Goal: Information Seeking & Learning: Learn about a topic

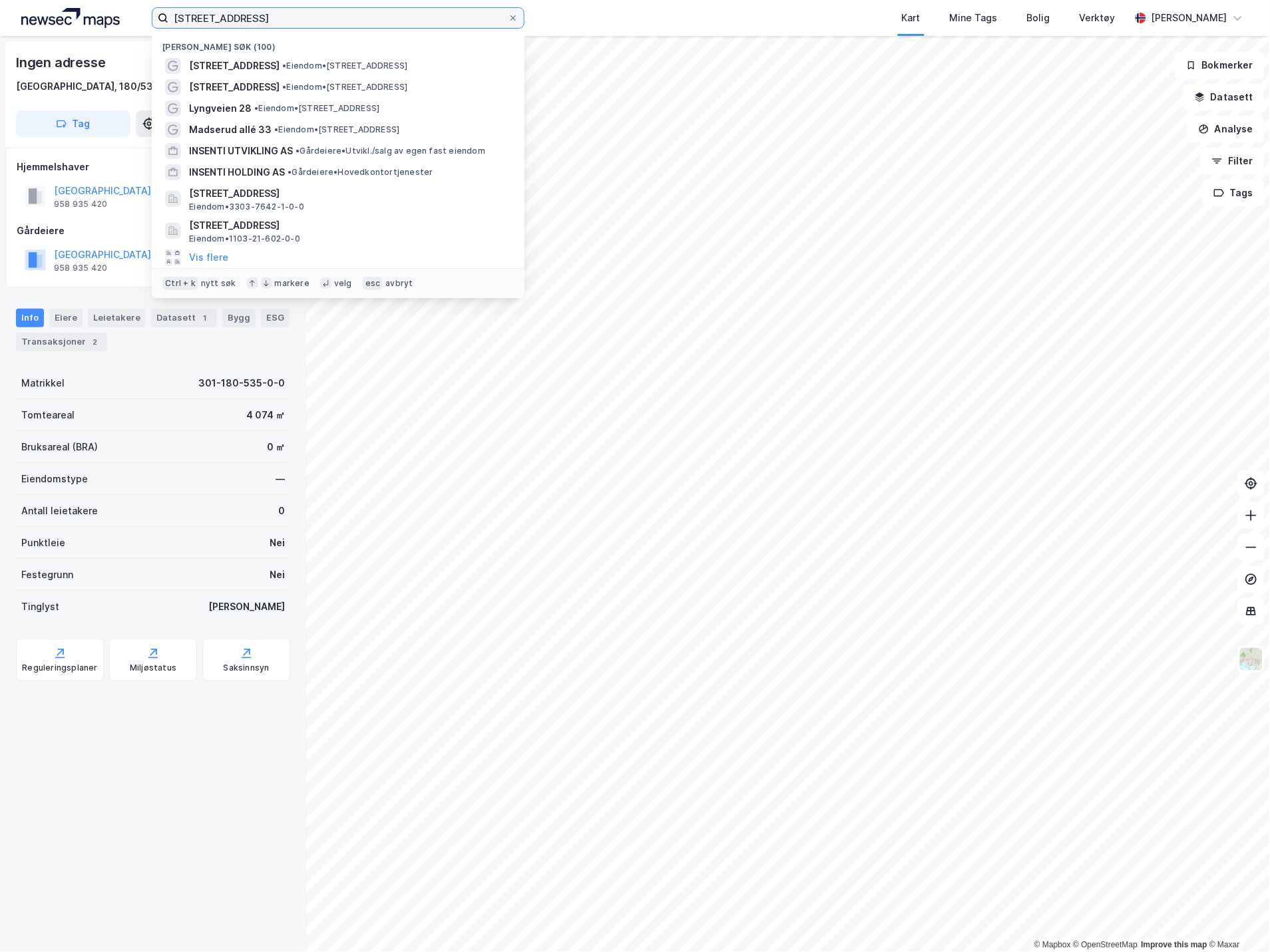
drag, startPoint x: 272, startPoint y: 16, endPoint x: 136, endPoint y: 8, distance: 136.2
click at [136, 8] on div "mortensrudveien 13 Nylige søk (100) [STREET_ADDRESS] • Eiendom • [STREET_ADDRES…" at bounding box center [635, 18] width 1270 height 35
click at [377, 17] on input "[STREET_ADDRESS]" at bounding box center [338, 18] width 339 height 20
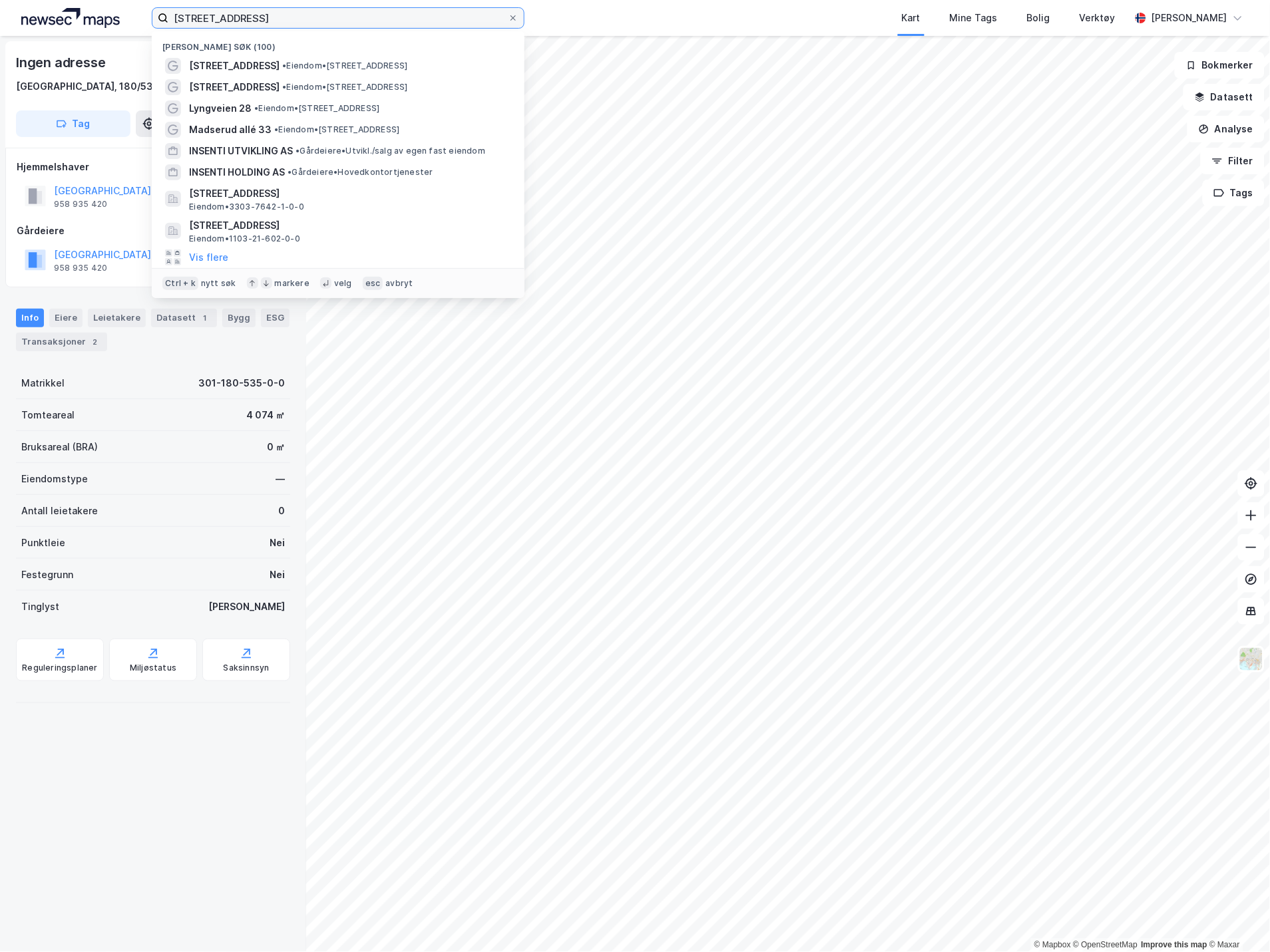
paste input "Bjørkhaugen 16"
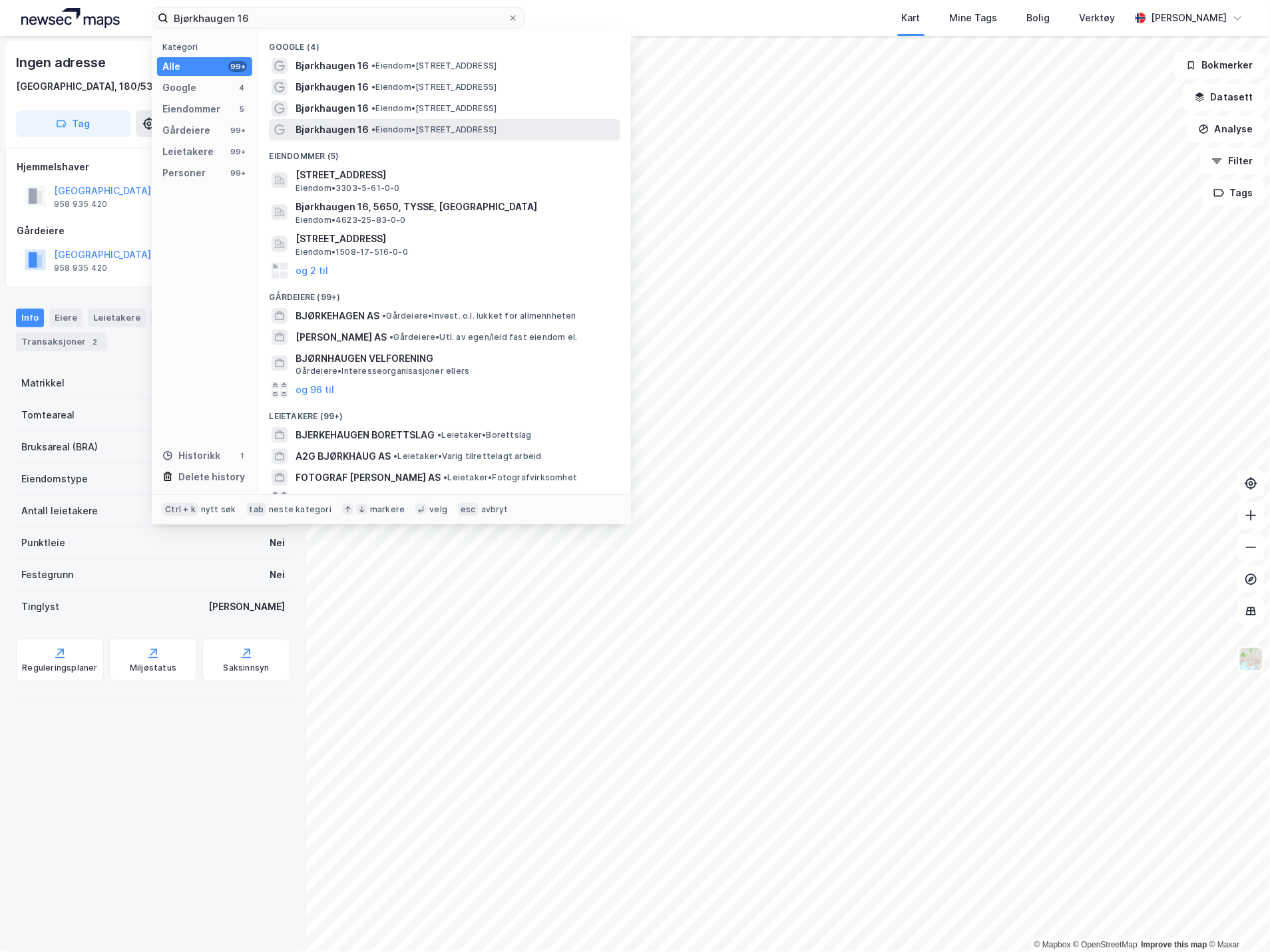
click at [414, 124] on span "• Eiendom • [STREET_ADDRESS]" at bounding box center [433, 130] width 125 height 11
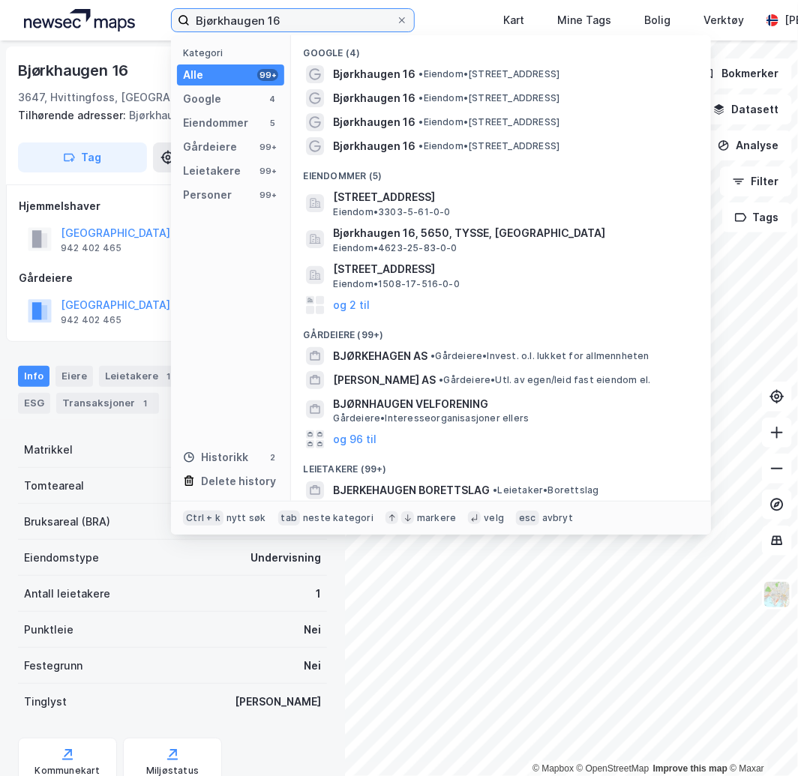
drag, startPoint x: 195, startPoint y: 16, endPoint x: 169, endPoint y: 16, distance: 25.5
click at [169, 16] on div "Bjørkhaugen 16 Kategori Alle 99+ Google 4 Eiendommer 5 Gårdeiere 99+ Leietakere…" at bounding box center [399, 20] width 798 height 40
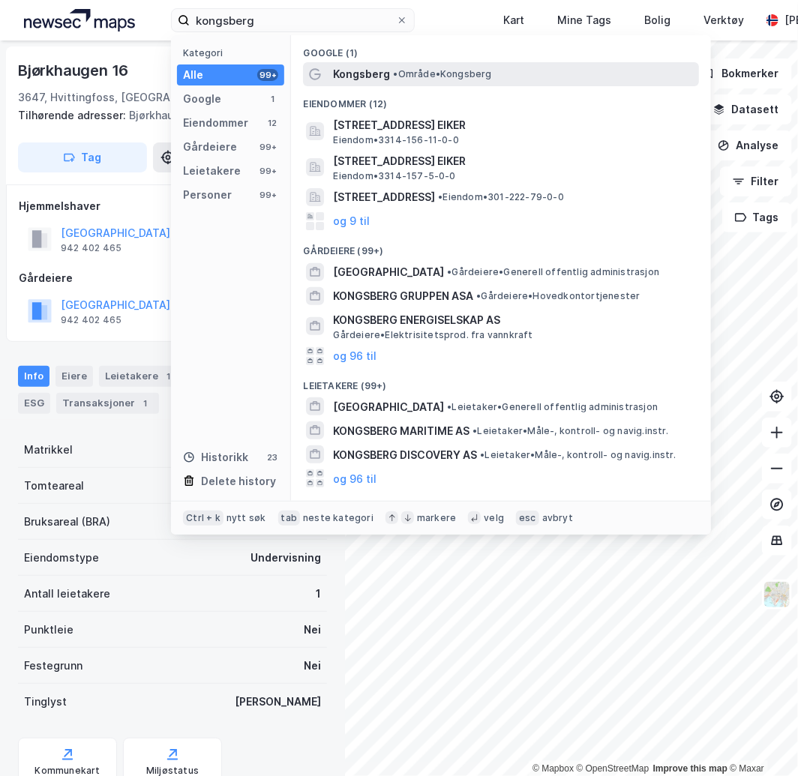
click at [394, 66] on div "Kongsberg • Område • [GEOGRAPHIC_DATA]" at bounding box center [514, 74] width 363 height 18
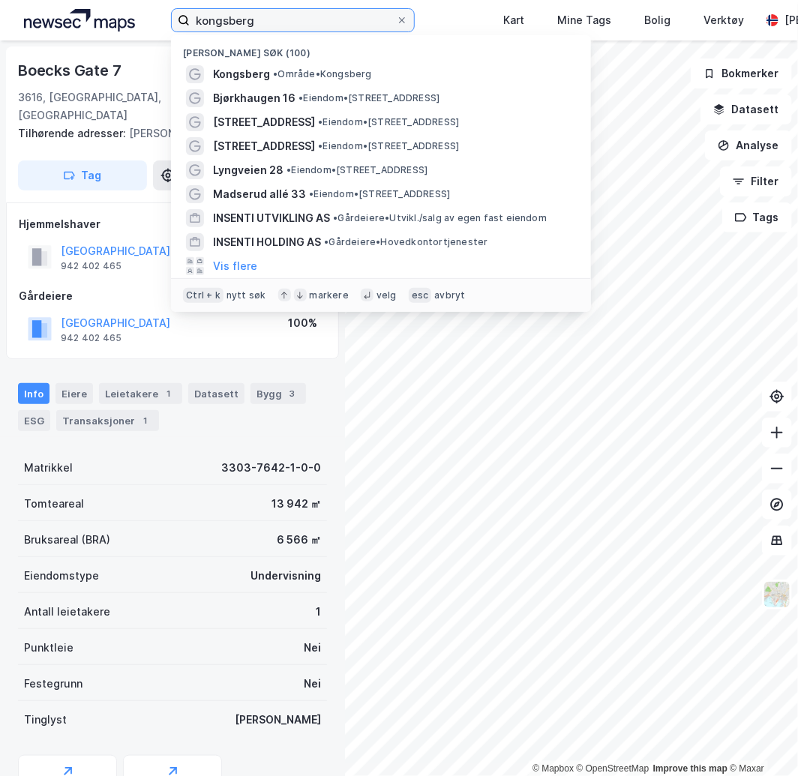
drag, startPoint x: 281, startPoint y: 19, endPoint x: 124, endPoint y: 12, distance: 156.9
click at [124, 12] on div "kongsberg Nylige søk (100) [GEOGRAPHIC_DATA] • Område • Kongsberg Bjørkhaugen 1…" at bounding box center [399, 20] width 798 height 40
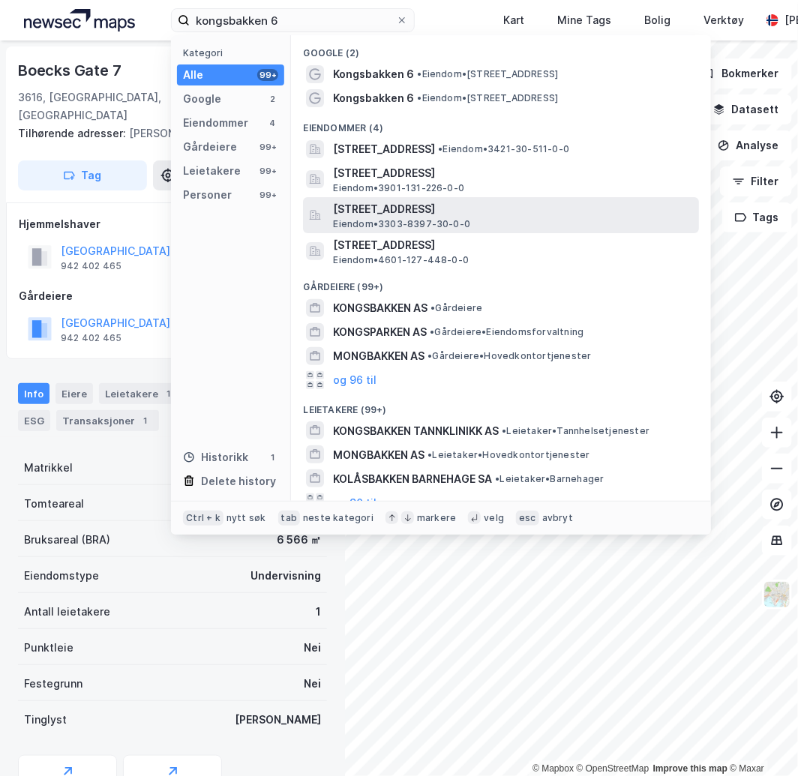
click at [414, 198] on div "[STREET_ADDRESS] Eiendom • 3303-8397-30-0-0" at bounding box center [501, 215] width 396 height 36
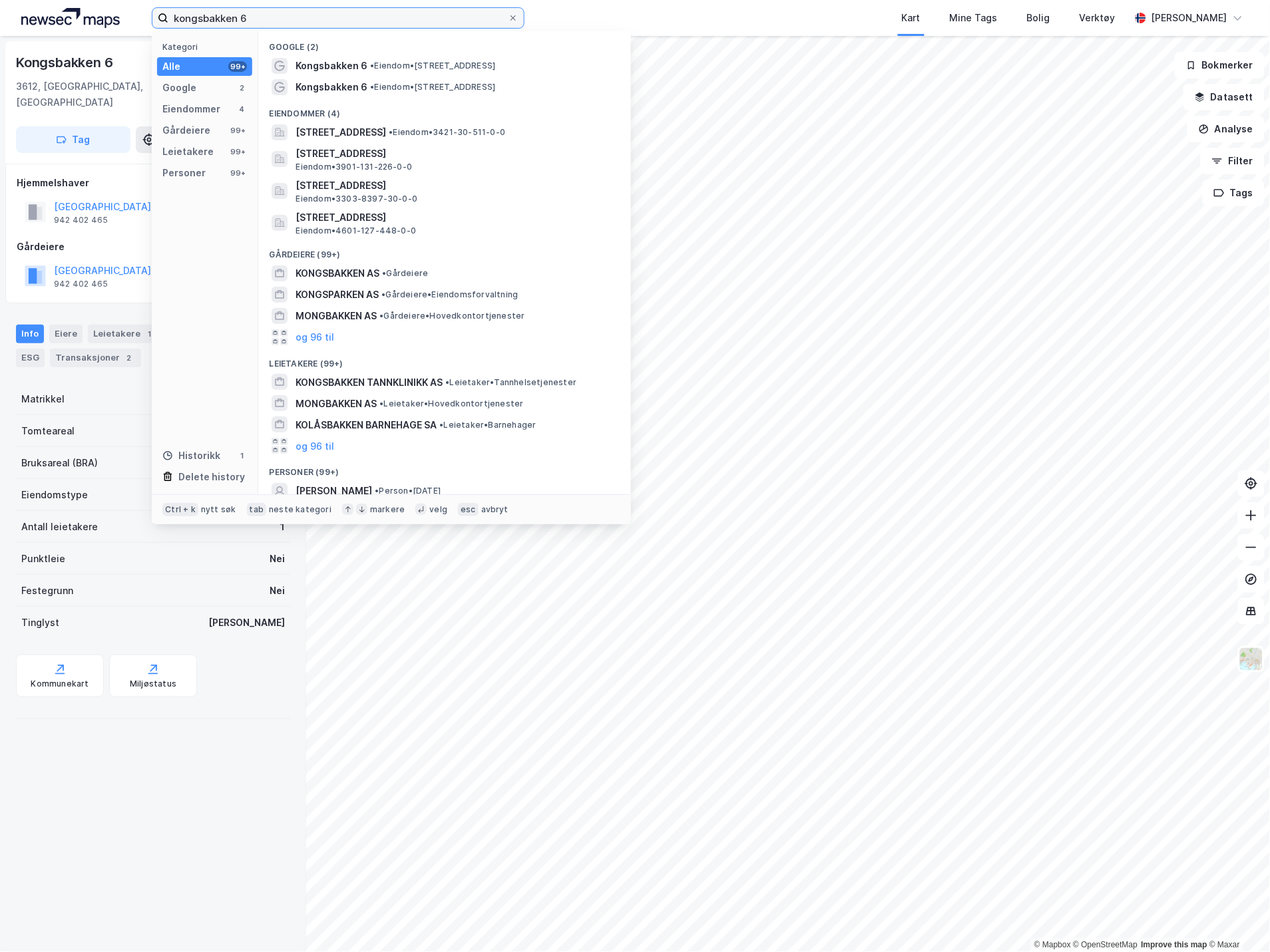
drag, startPoint x: 299, startPoint y: 20, endPoint x: 211, endPoint y: 21, distance: 88.0
click at [211, 21] on input "kongsbakken 6" at bounding box center [338, 18] width 339 height 20
click at [248, 19] on input "kongsbakken 6" at bounding box center [338, 18] width 339 height 20
drag, startPoint x: 264, startPoint y: 19, endPoint x: 147, endPoint y: 19, distance: 117.0
click at [147, 19] on div "kongsbakken 6 Kategori Alle 99+ Google 2 Eiendommer 4 Gårdeiere 99+ Leietakere …" at bounding box center [635, 18] width 1270 height 35
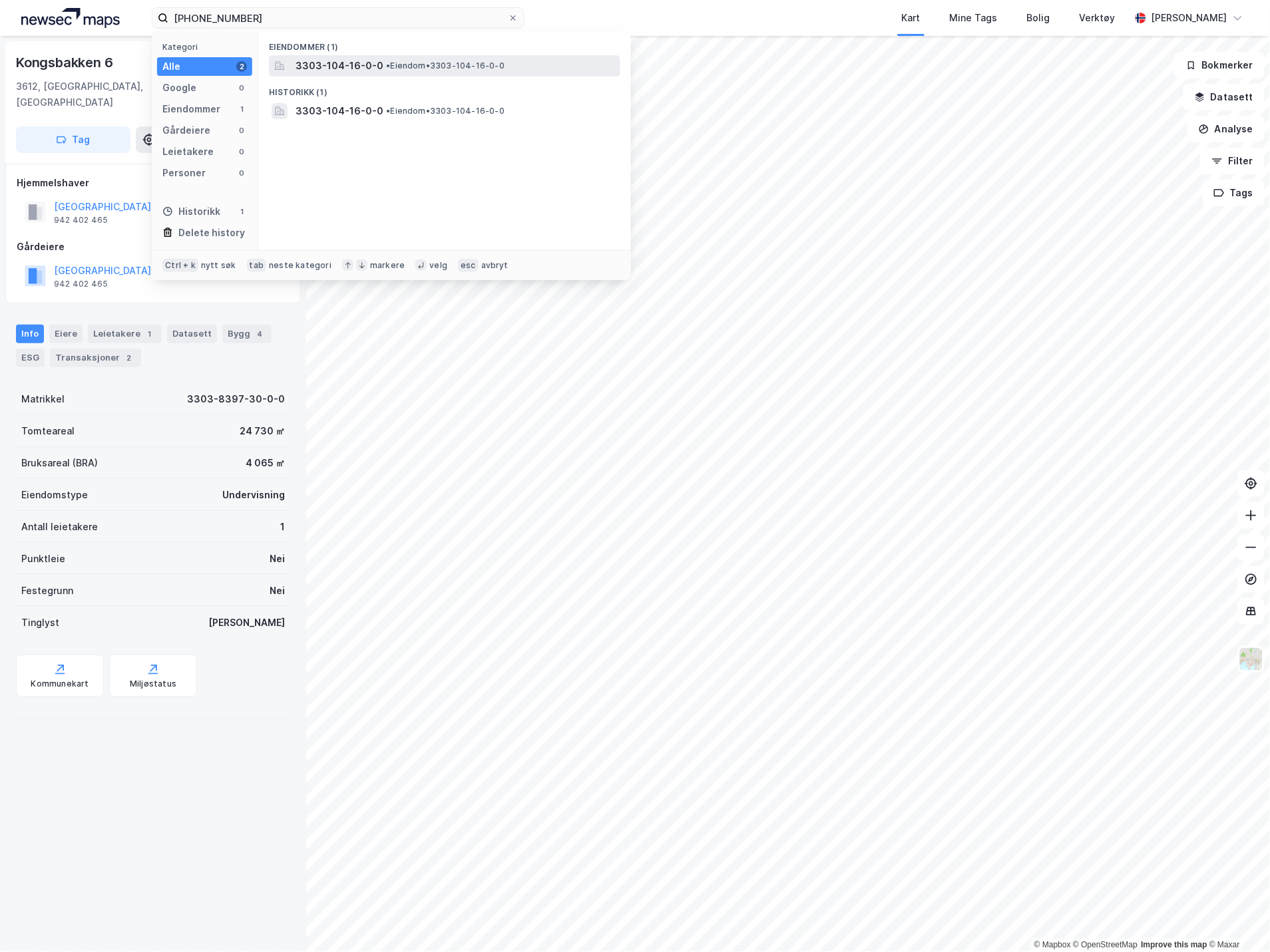
click at [323, 61] on span "3303-104-16-0-0" at bounding box center [339, 66] width 88 height 16
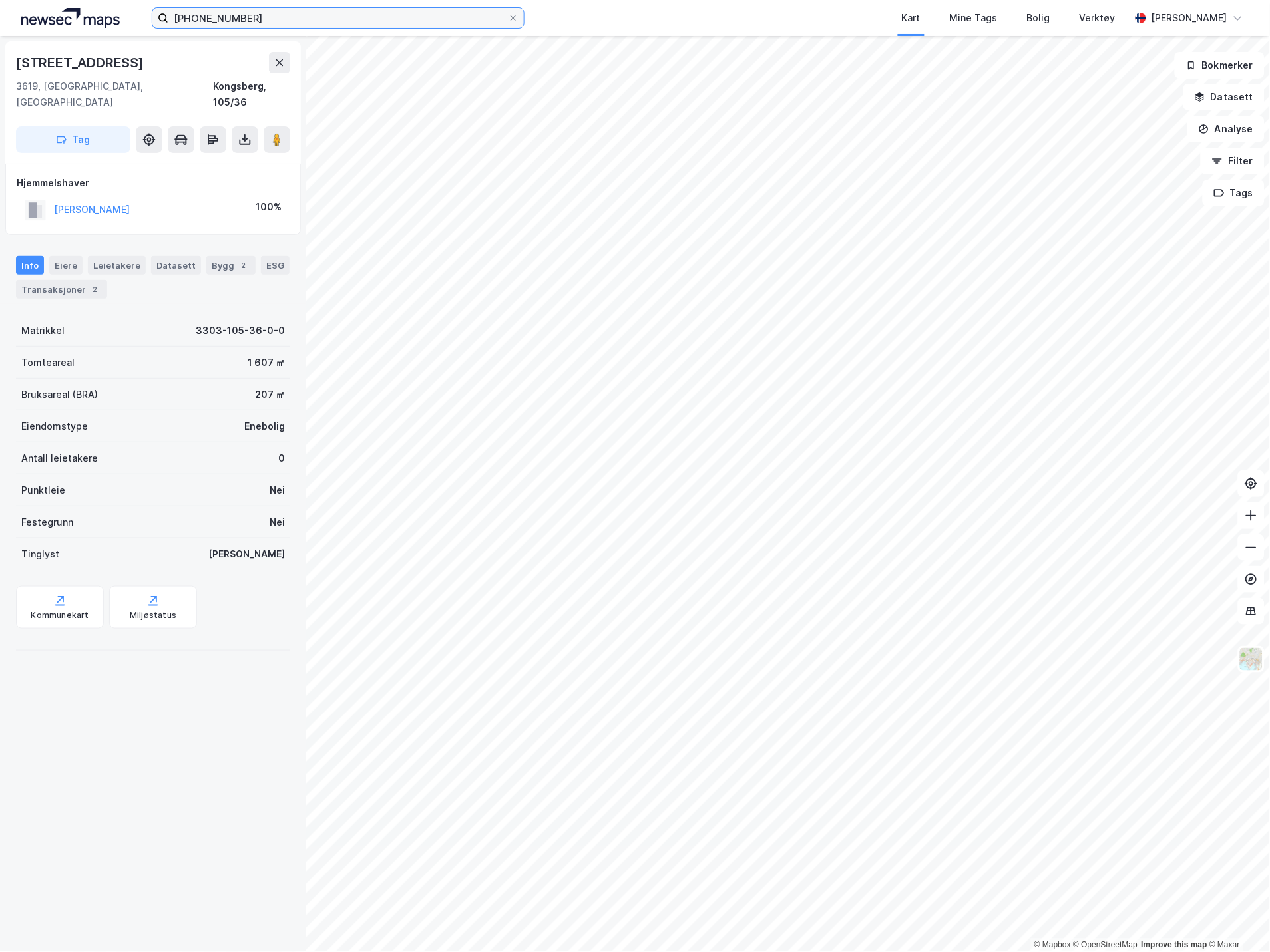
drag, startPoint x: 175, startPoint y: 16, endPoint x: 143, endPoint y: 12, distance: 32.2
click at [152, 13] on label "[PHONE_NUMBER]" at bounding box center [338, 18] width 373 height 21
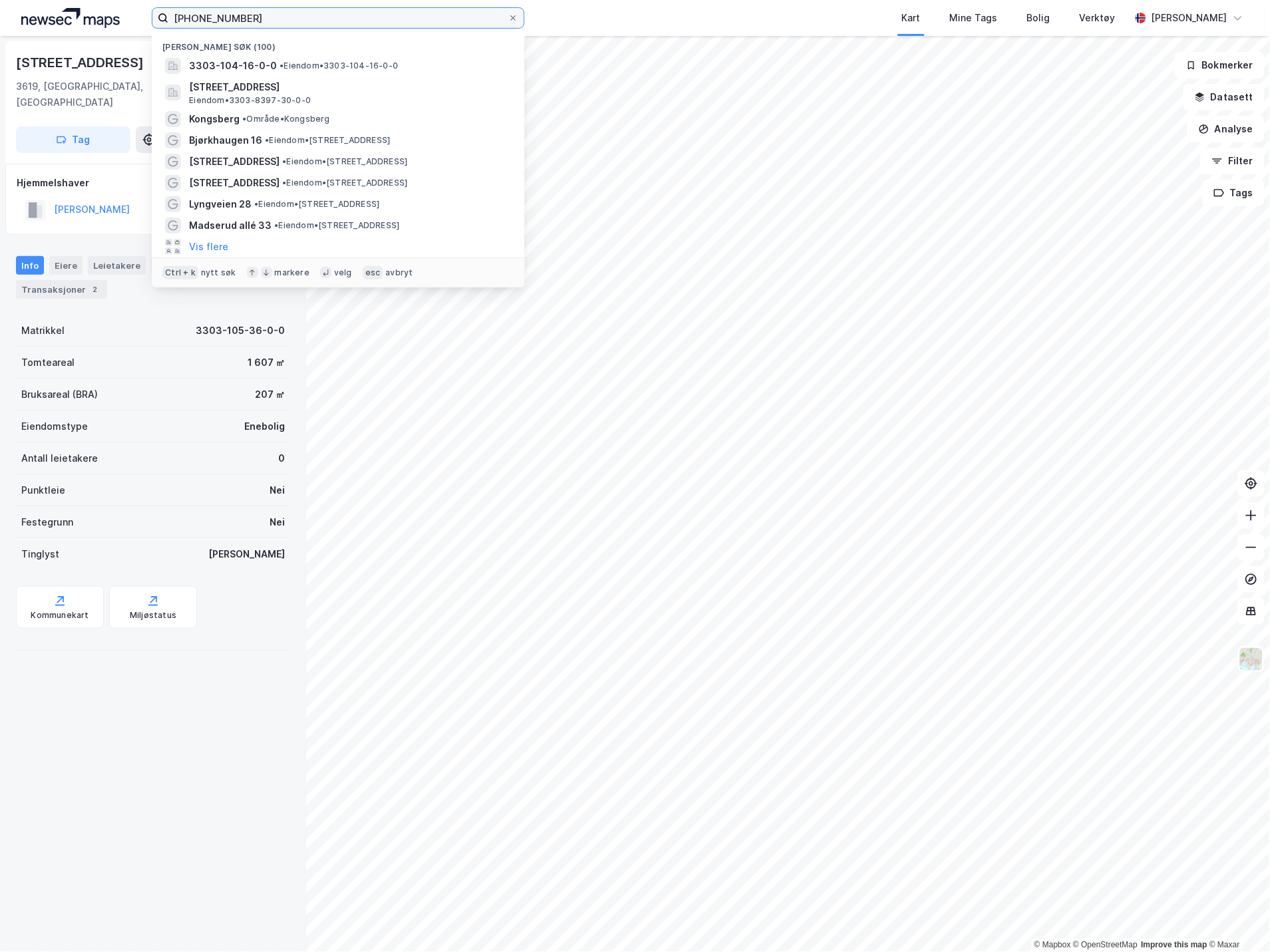
paste input "Efteløtveien 335"
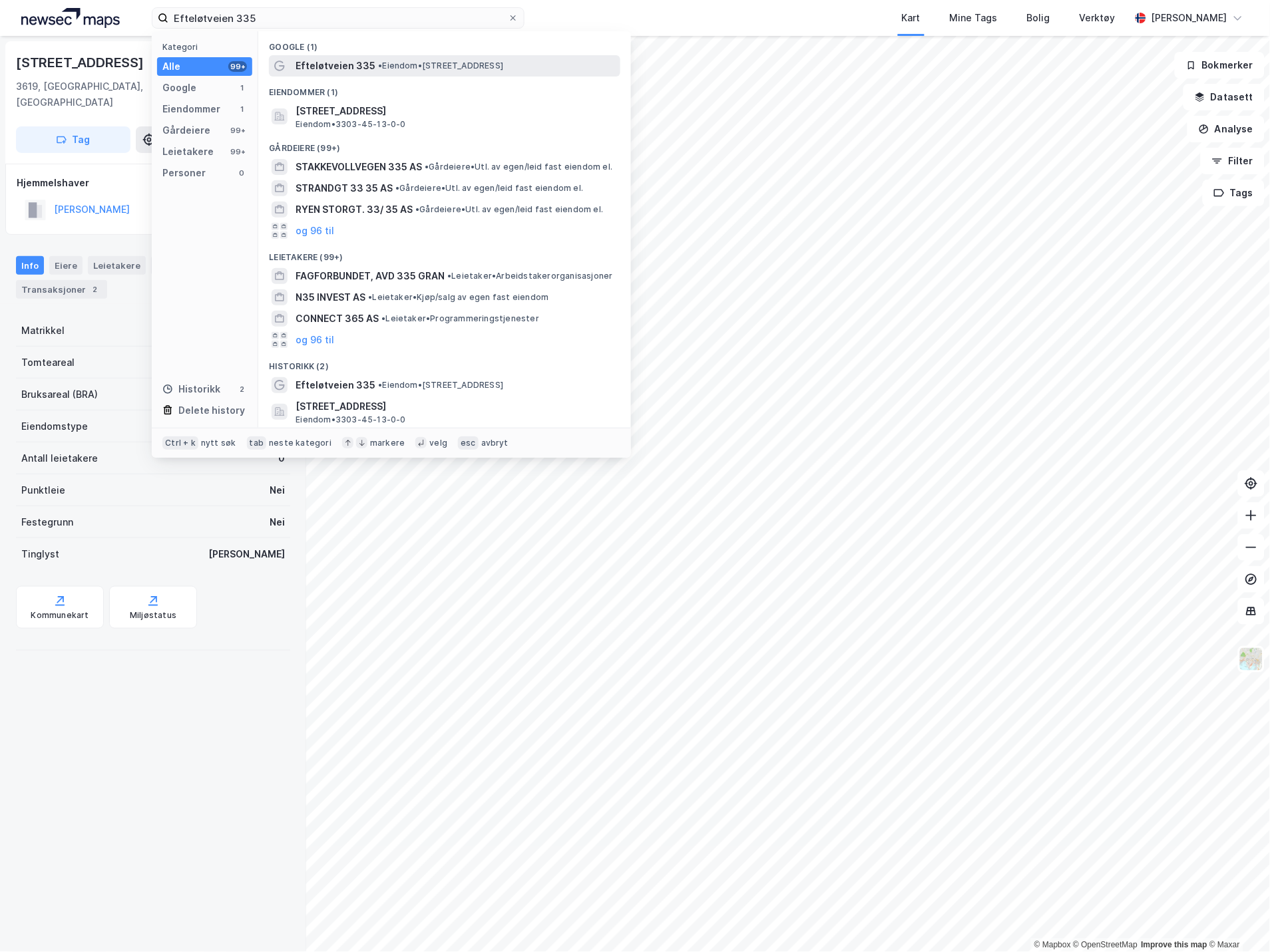
click at [398, 67] on span "• Eiendom • [STREET_ADDRESS]" at bounding box center [440, 66] width 125 height 11
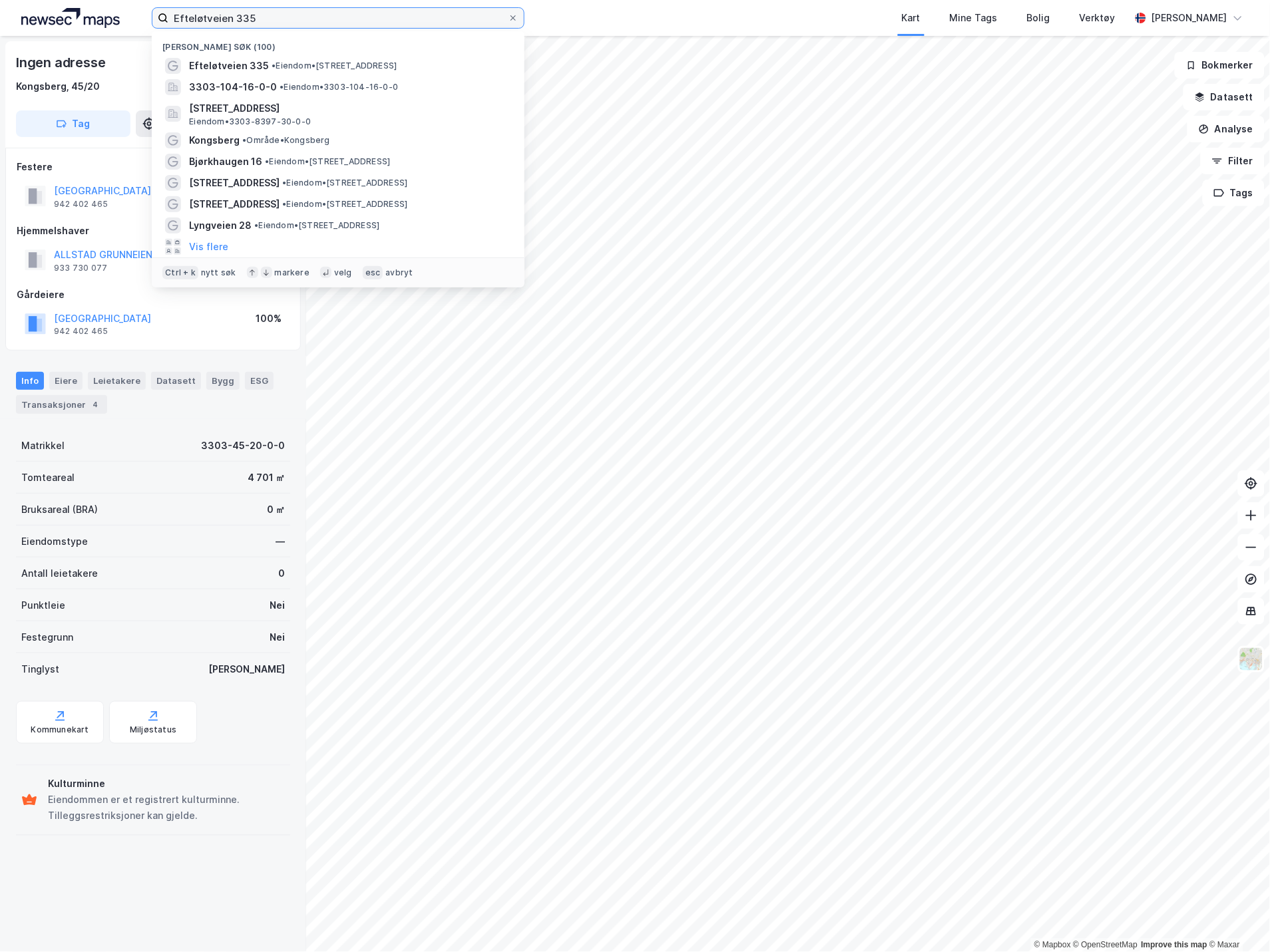
drag, startPoint x: 285, startPoint y: 20, endPoint x: 34, endPoint y: 6, distance: 251.4
click at [34, 6] on div "Efteløtveien 335 Nylige søk (100) Efteløtveien 335 • Eiendom • [STREET_ADDRESS]…" at bounding box center [635, 18] width 1270 height 35
paste input "Gesellveien"
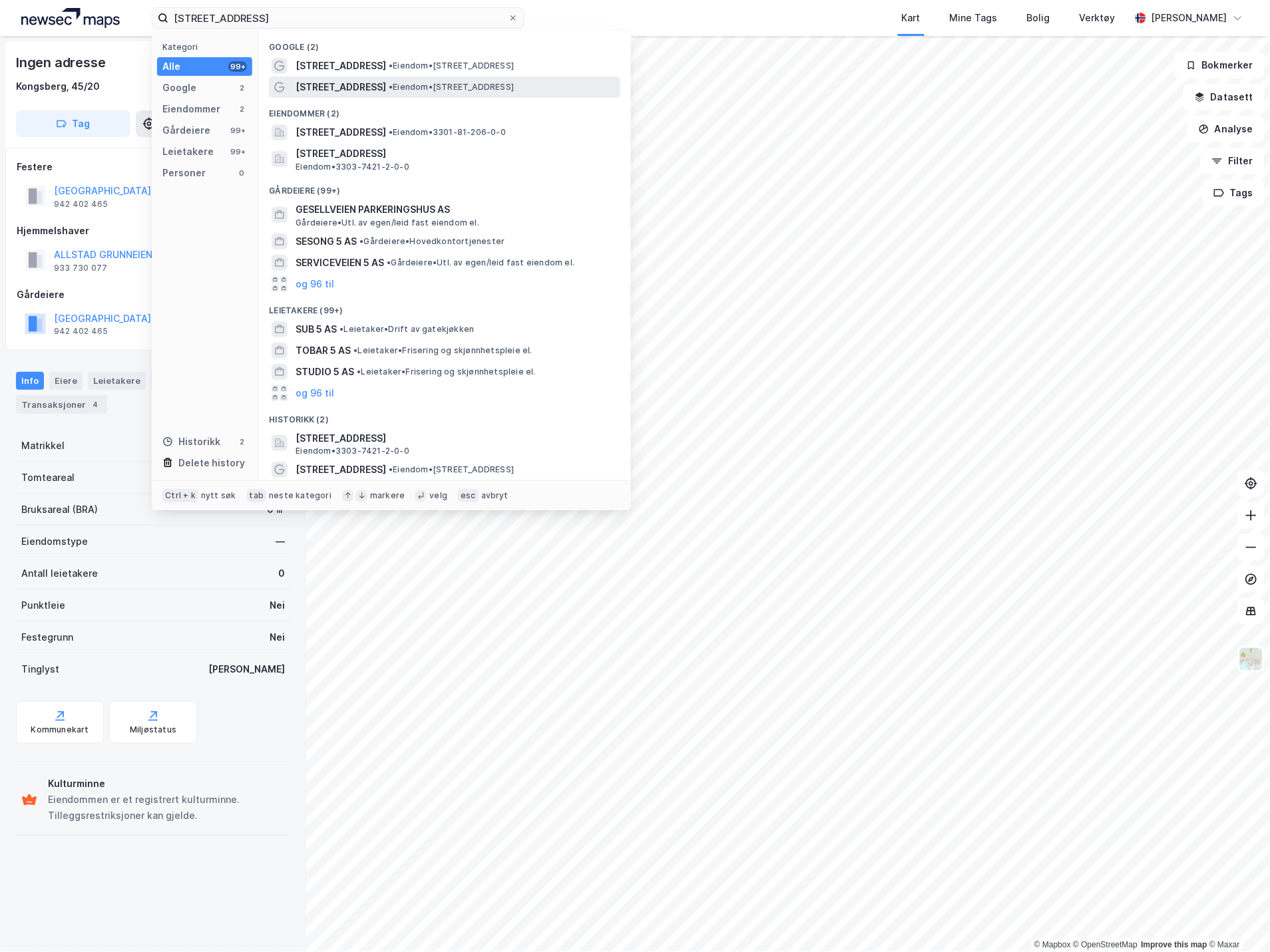
click at [357, 93] on div "[STREET_ADDRESS] • Eiendom • [STREET_ADDRESS]" at bounding box center [456, 87] width 322 height 16
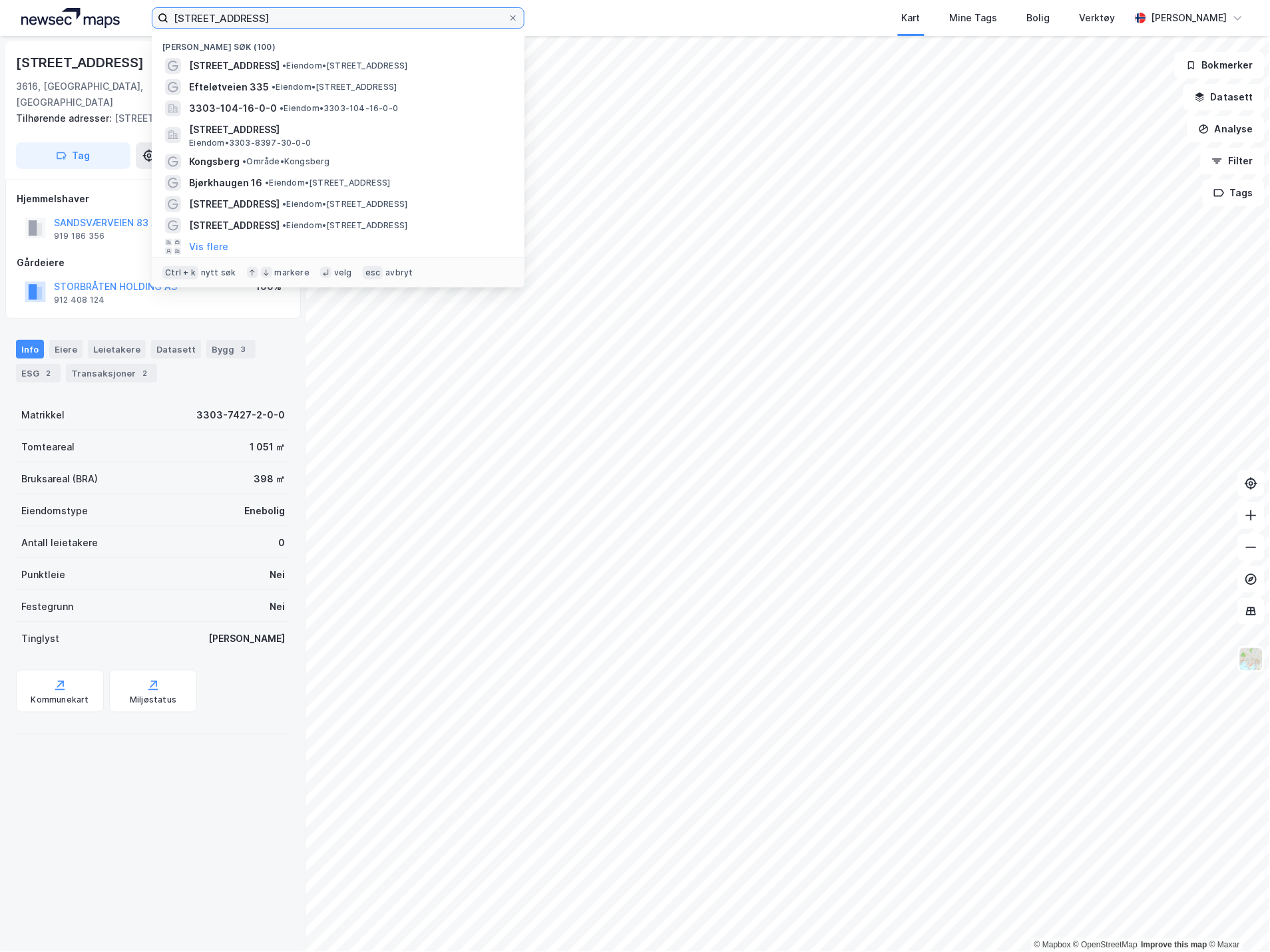
drag, startPoint x: 262, startPoint y: 17, endPoint x: 15, endPoint y: 4, distance: 247.3
click at [15, 4] on div "Gesellveien 5 Nylige søk (100) Gesellveien 5 • Eiendom • [STREET_ADDRESS] • Eie…" at bounding box center [635, 18] width 1270 height 35
paste input "[STREET_ADDRESS]"
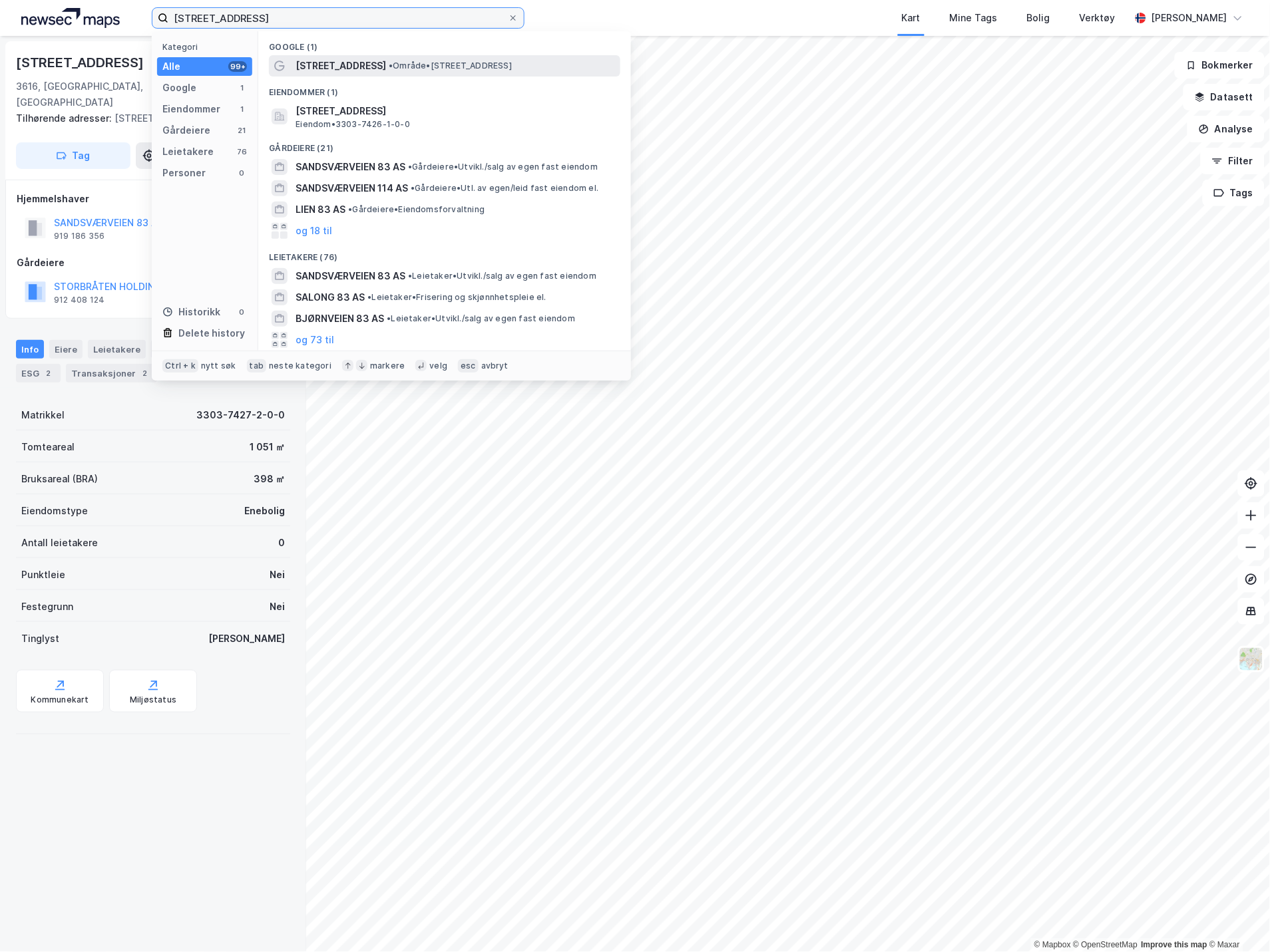
type input "[STREET_ADDRESS]"
click at [358, 63] on span "[STREET_ADDRESS]" at bounding box center [341, 66] width 91 height 16
